Goal: Information Seeking & Learning: Learn about a topic

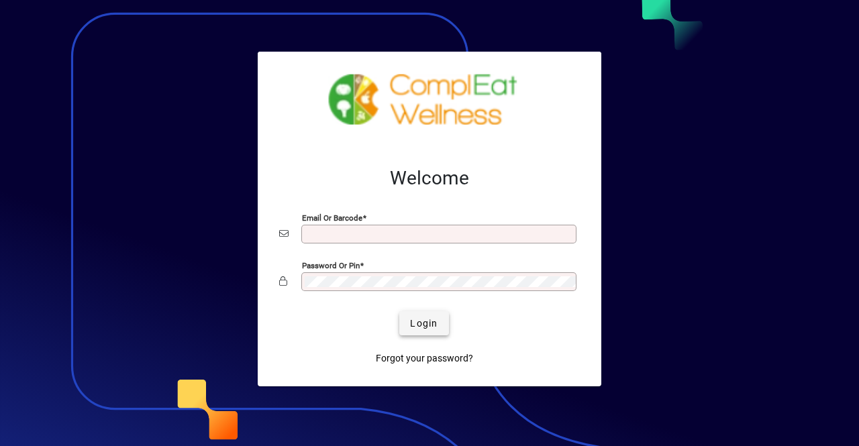
type input "**********"
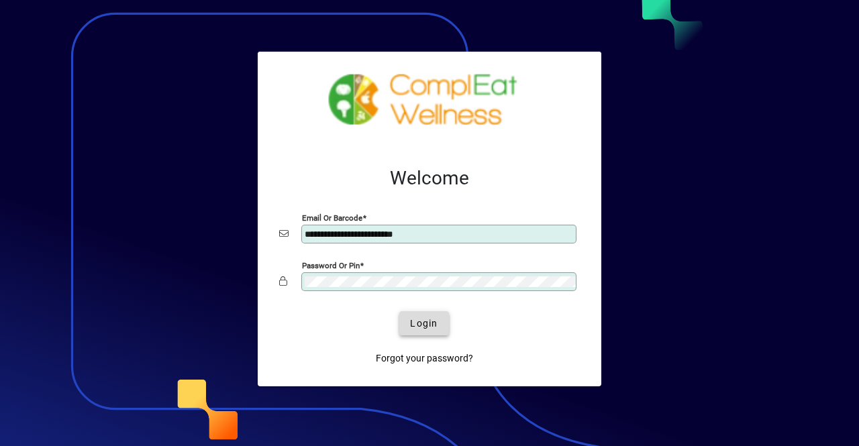
click at [427, 326] on span "Login" at bounding box center [424, 324] width 28 height 14
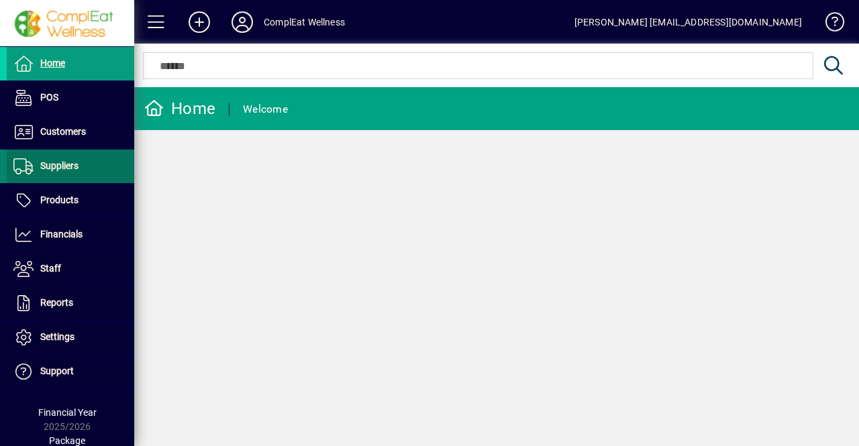
click at [73, 177] on span at bounding box center [70, 166] width 127 height 32
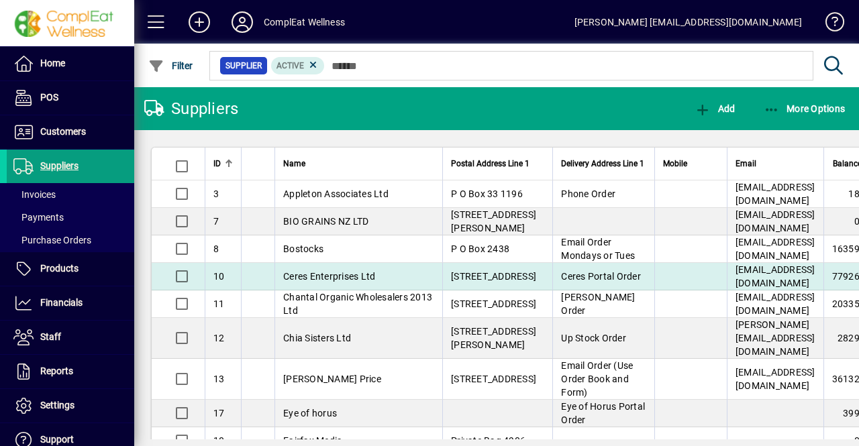
click at [317, 291] on td "Ceres Enterprises Ltd" at bounding box center [358, 277] width 168 height 28
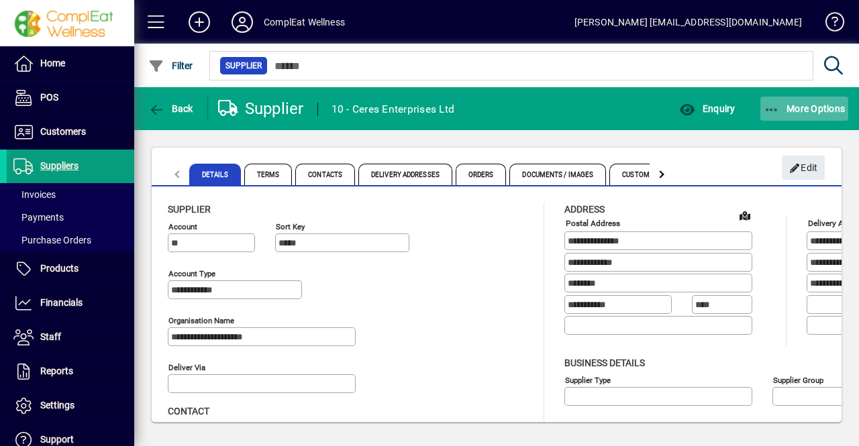
click at [778, 107] on icon "button" at bounding box center [772, 109] width 17 height 13
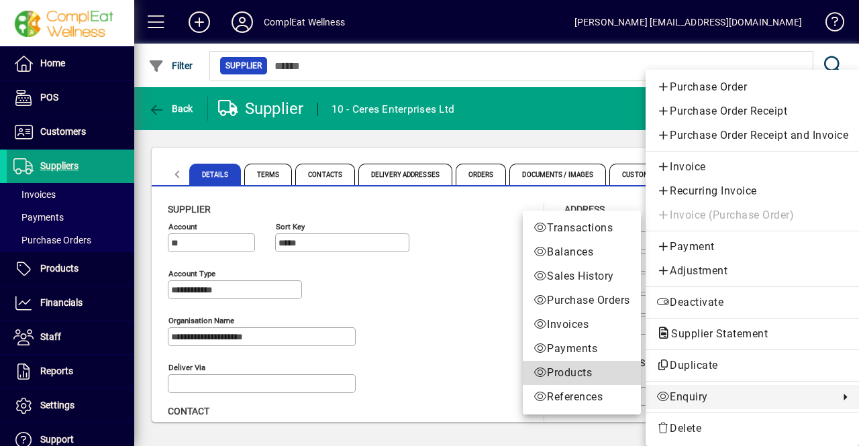
click at [578, 374] on span "Products" at bounding box center [581, 373] width 97 height 16
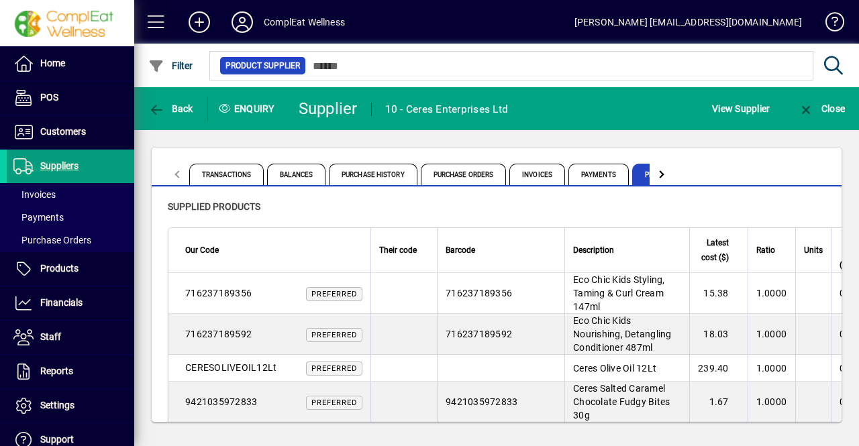
click at [153, 17] on span at bounding box center [156, 22] width 32 height 32
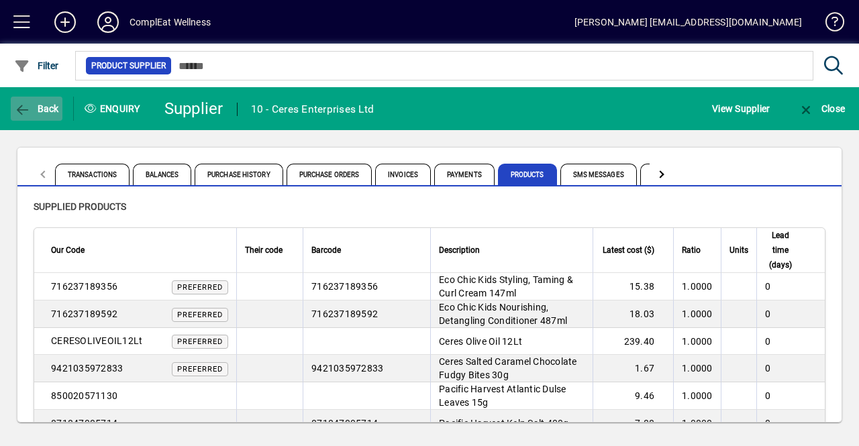
click at [38, 109] on span "Back" at bounding box center [36, 108] width 45 height 11
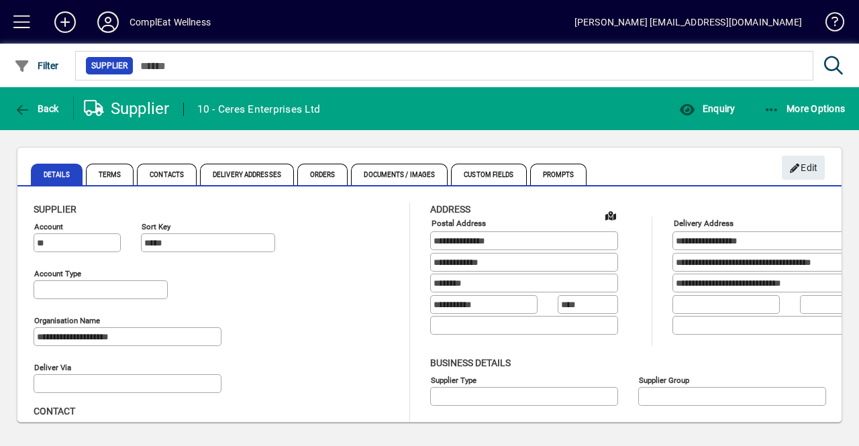
type input "**********"
click at [768, 105] on icon "button" at bounding box center [772, 109] width 17 height 13
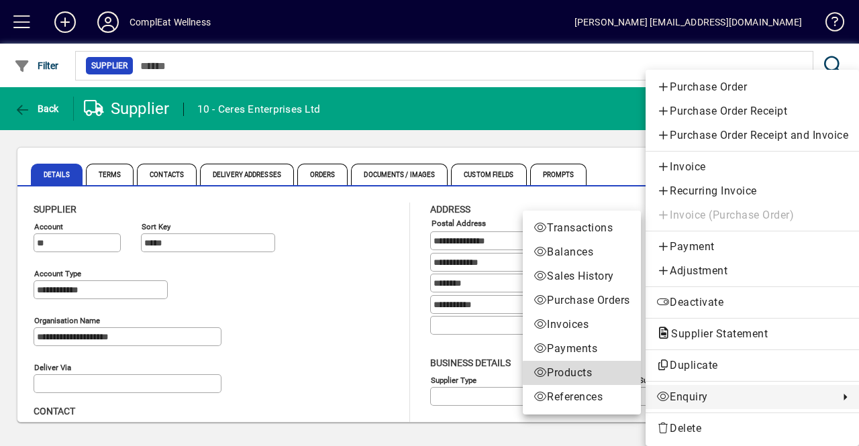
click at [605, 373] on span "Products" at bounding box center [581, 373] width 97 height 16
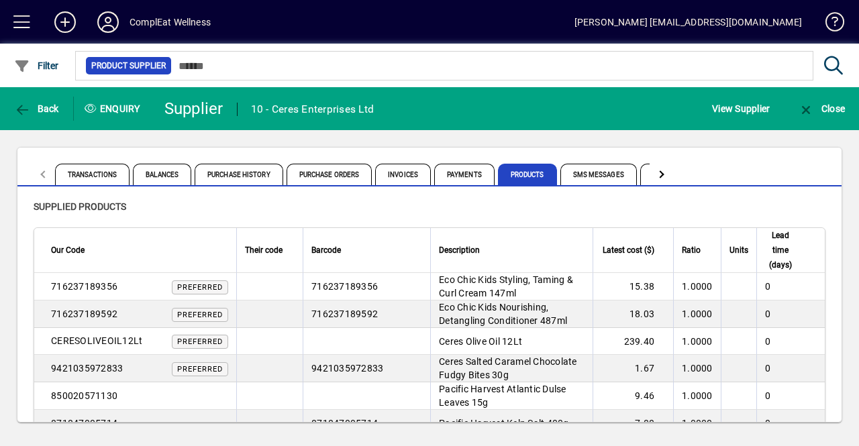
click at [656, 176] on div at bounding box center [659, 173] width 7 height 7
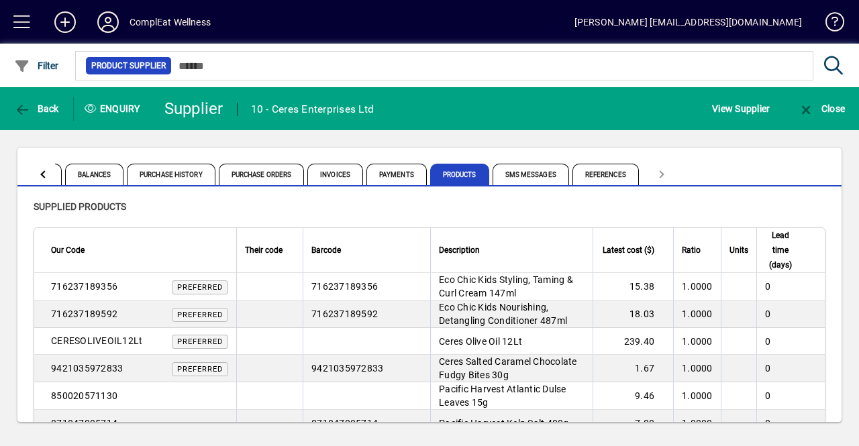
click at [40, 171] on div at bounding box center [43, 174] width 24 height 32
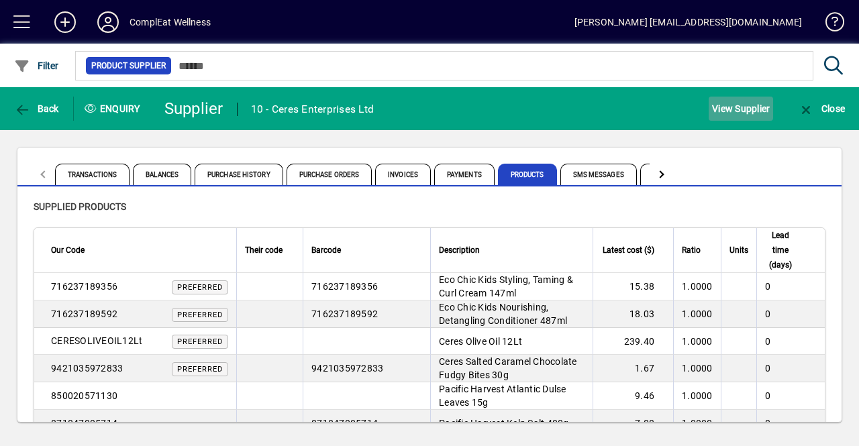
click at [721, 107] on span "View Supplier" at bounding box center [741, 108] width 58 height 21
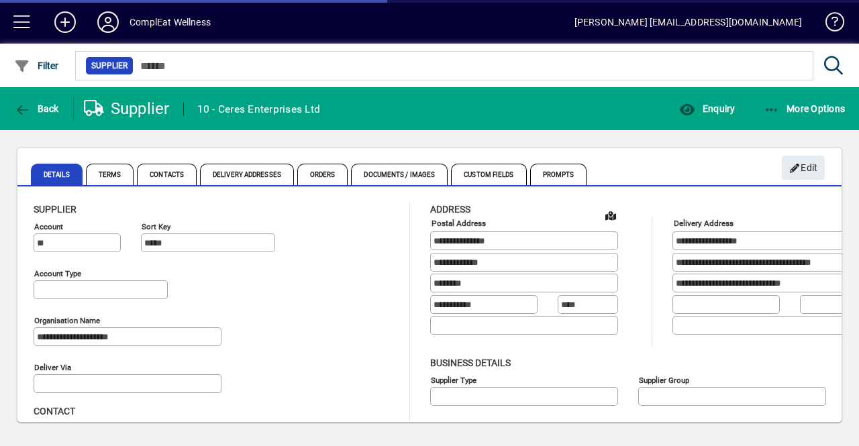
type input "**********"
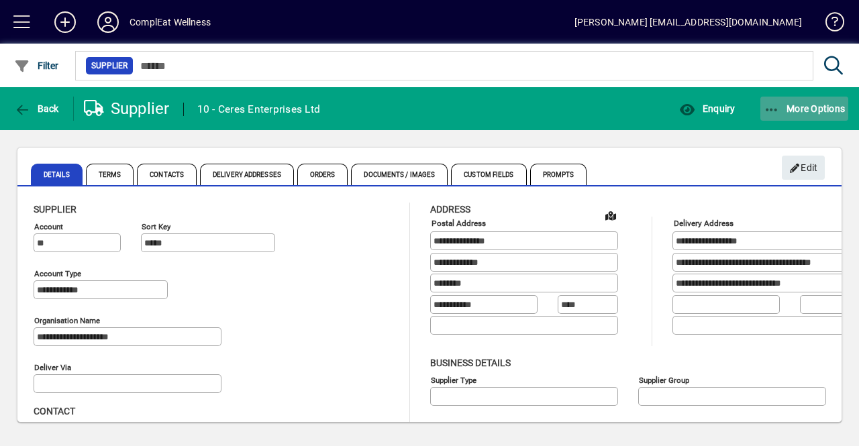
click at [782, 119] on span "button" at bounding box center [804, 109] width 89 height 32
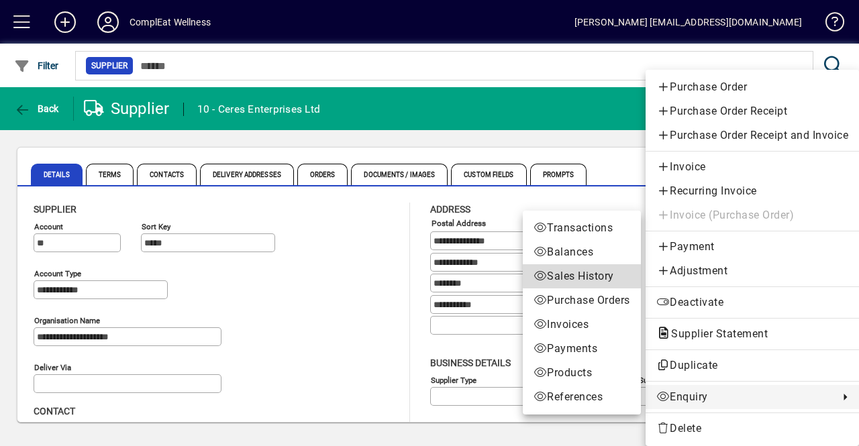
click at [591, 274] on span "Sales History" at bounding box center [581, 276] width 97 height 16
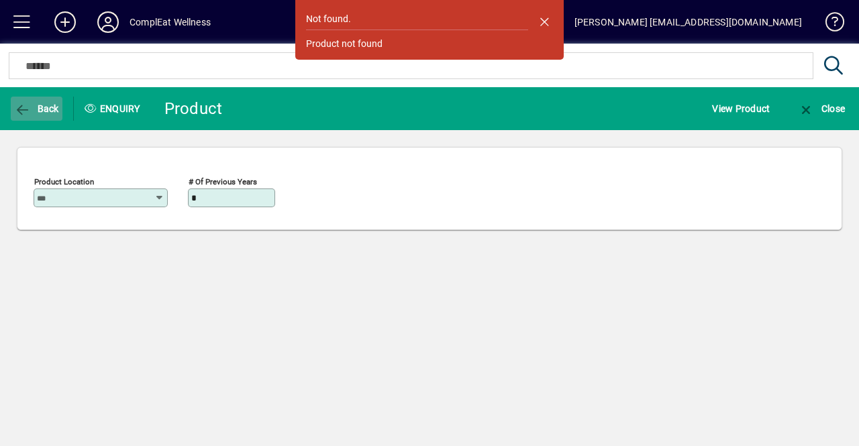
click at [47, 114] on span "Back" at bounding box center [36, 108] width 45 height 11
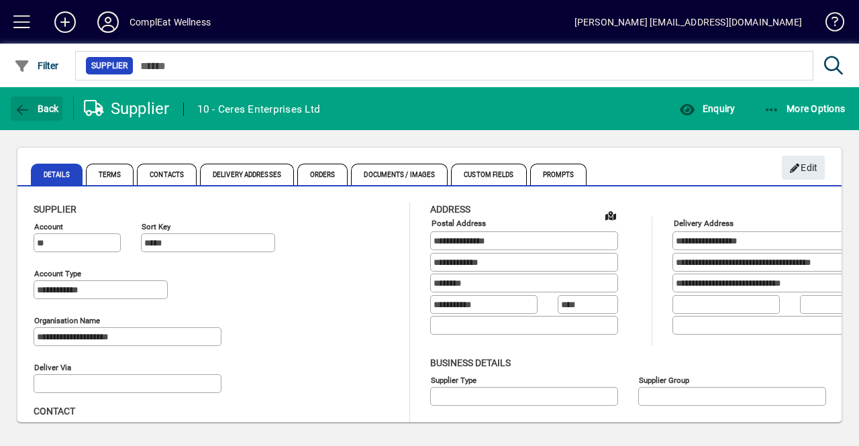
click at [47, 114] on span "Back" at bounding box center [36, 108] width 45 height 11
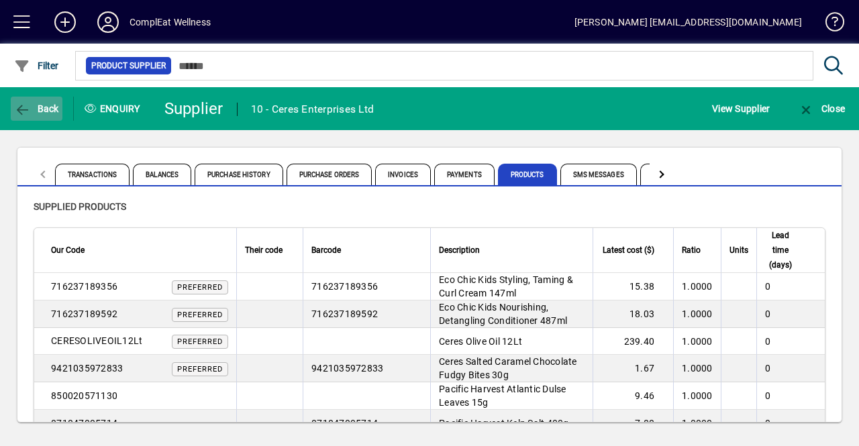
click at [34, 103] on span "Back" at bounding box center [36, 108] width 45 height 11
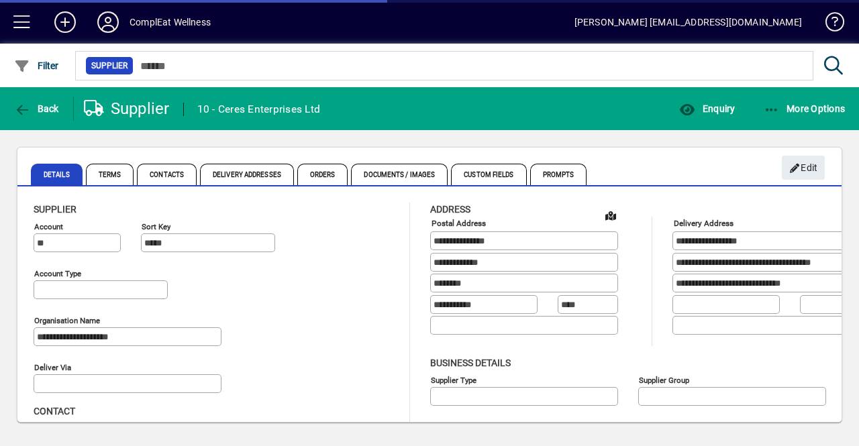
type input "**********"
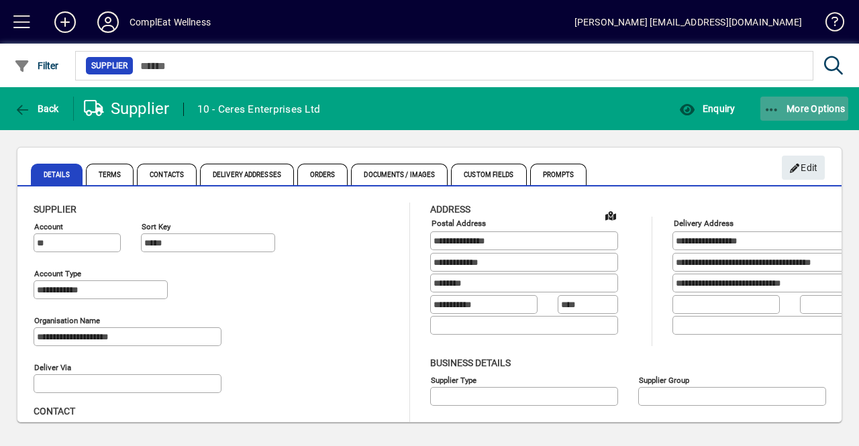
click at [772, 114] on icon "button" at bounding box center [772, 109] width 17 height 13
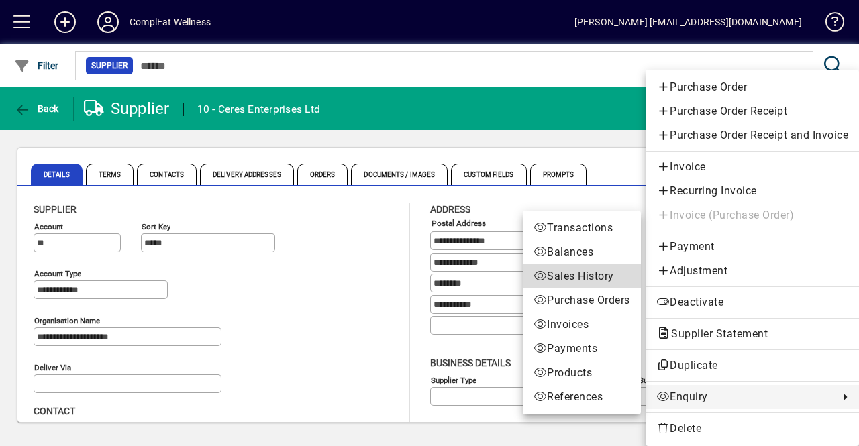
click at [605, 272] on span "Sales History" at bounding box center [581, 276] width 97 height 16
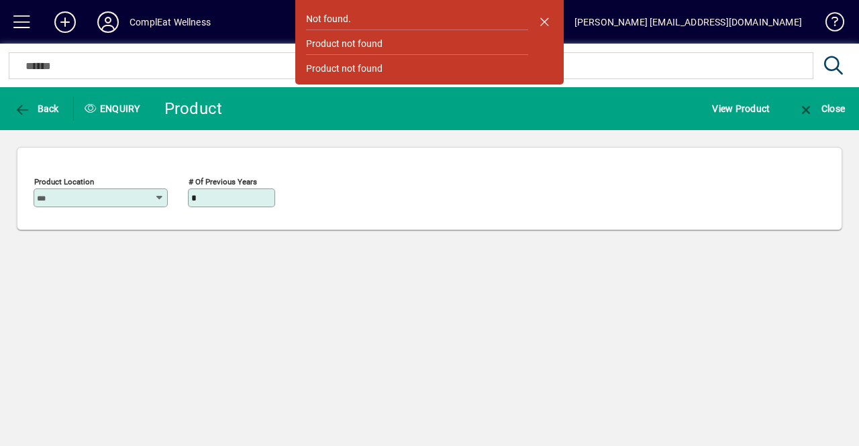
click at [211, 195] on input "*" at bounding box center [232, 198] width 83 height 11
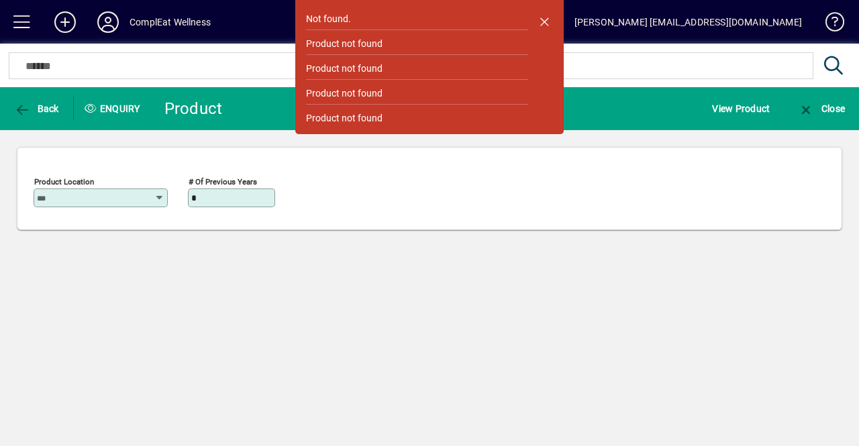
type input "*"
click at [323, 201] on div "Product Location # of previous years *" at bounding box center [430, 195] width 792 height 47
click at [812, 97] on span "button" at bounding box center [821, 109] width 54 height 32
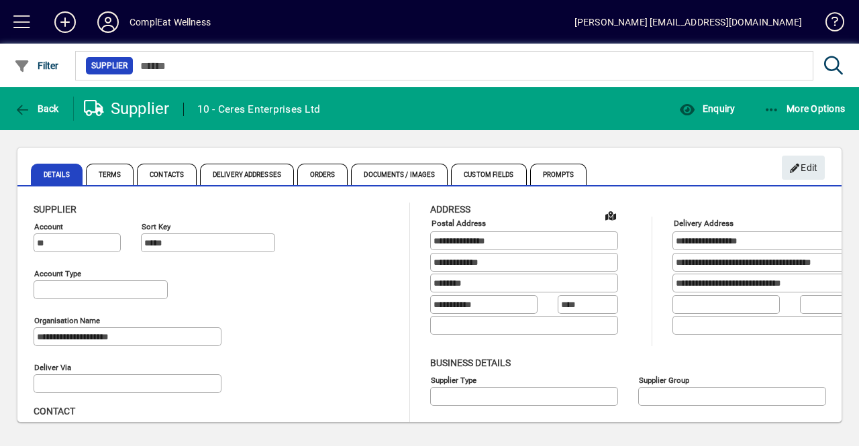
type input "**********"
click at [776, 115] on icon "button" at bounding box center [772, 109] width 17 height 13
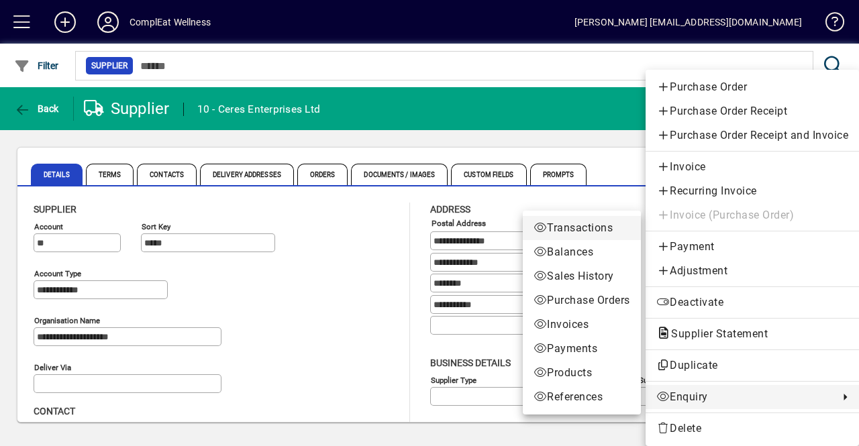
click at [591, 229] on span "Transactions" at bounding box center [581, 228] width 97 height 16
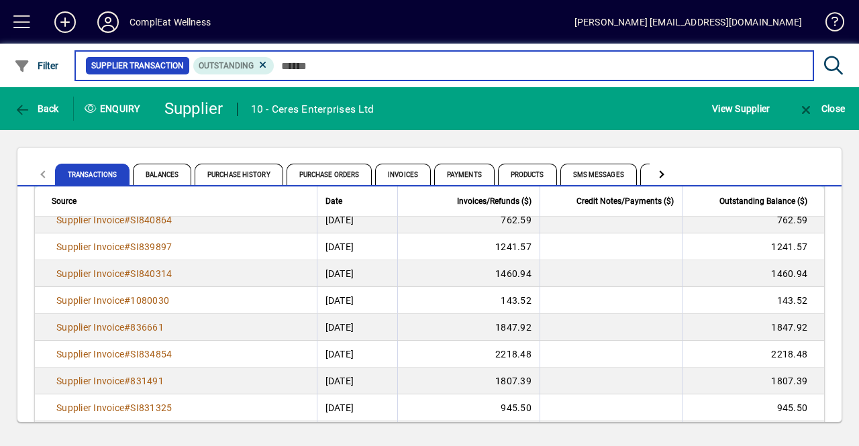
scroll to position [270, 0]
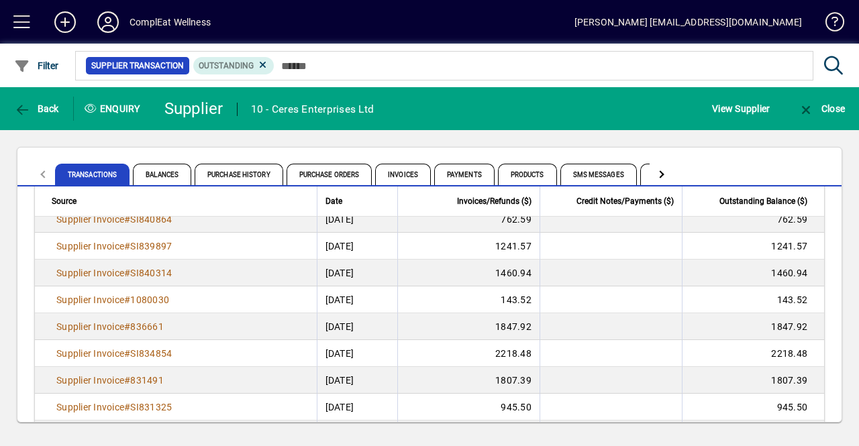
click at [325, 152] on div "Transactions Balances Purchase History Purchase Orders Invoices Payments Produc…" at bounding box center [429, 167] width 824 height 39
click at [44, 117] on span "button" at bounding box center [37, 109] width 52 height 32
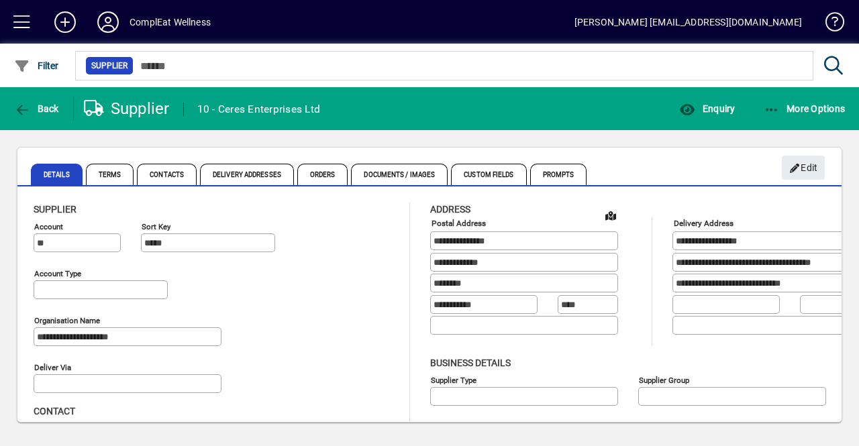
type input "**********"
click at [44, 117] on span "button" at bounding box center [37, 109] width 52 height 32
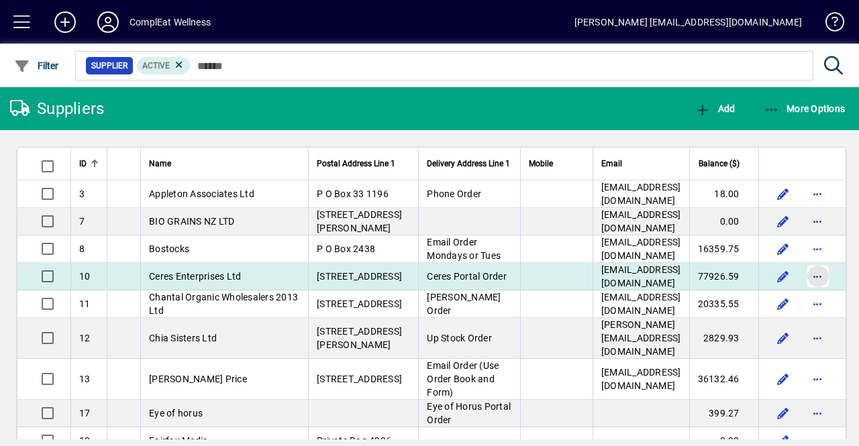
click at [802, 293] on span "button" at bounding box center [818, 276] width 32 height 32
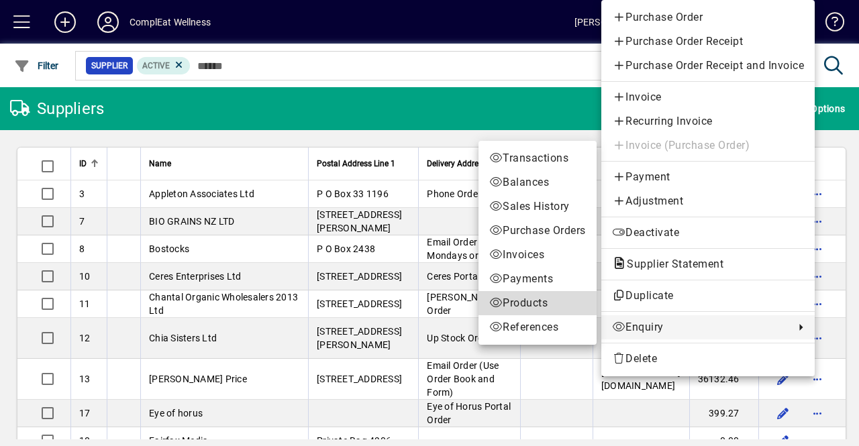
click at [529, 303] on span "Products" at bounding box center [537, 303] width 97 height 16
